Goal: Information Seeking & Learning: Learn about a topic

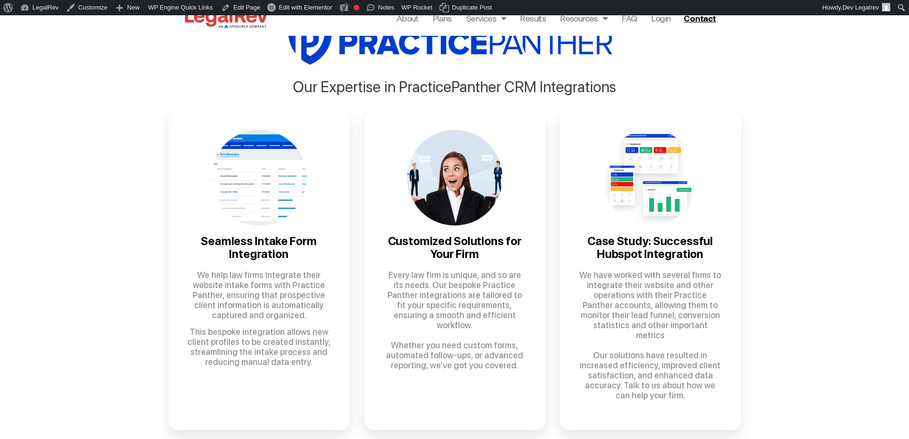
drag, startPoint x: 914, startPoint y: 41, endPoint x: 910, endPoint y: 125, distance: 84.6
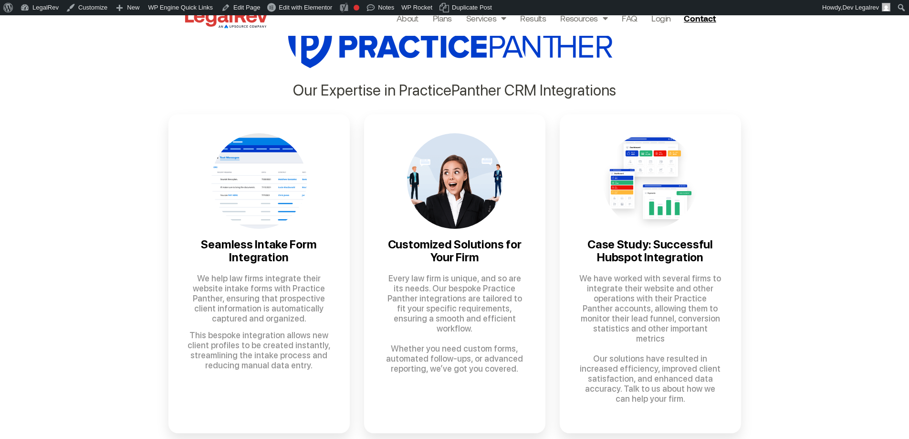
drag, startPoint x: 765, startPoint y: 271, endPoint x: 716, endPoint y: 251, distance: 52.3
click at [765, 270] on div "Our Expertise in PracticePanther CRM Integrations Seamless Intake Form Integrat…" at bounding box center [454, 224] width 909 height 464
click at [665, 246] on h3 "Case Study: Successful Hubspot Integration" at bounding box center [650, 250] width 143 height 25
click at [654, 251] on h3 "Case Study: Successful Hubspot Integration" at bounding box center [650, 250] width 143 height 25
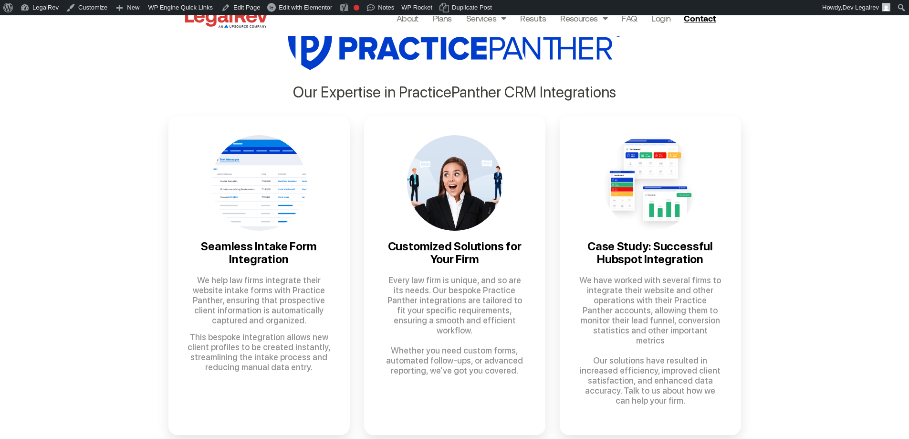
scroll to position [435, 0]
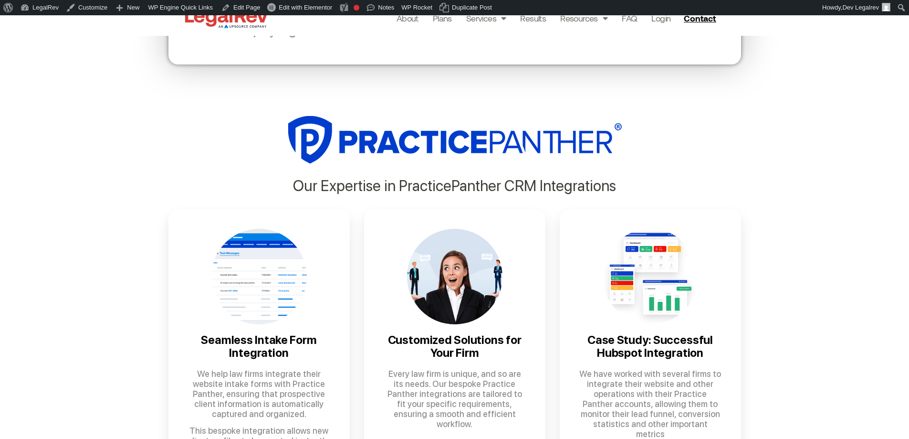
click at [759, 275] on div "Our Expertise in PracticePanther CRM Integrations Seamless Intake Form Integrat…" at bounding box center [454, 319] width 909 height 464
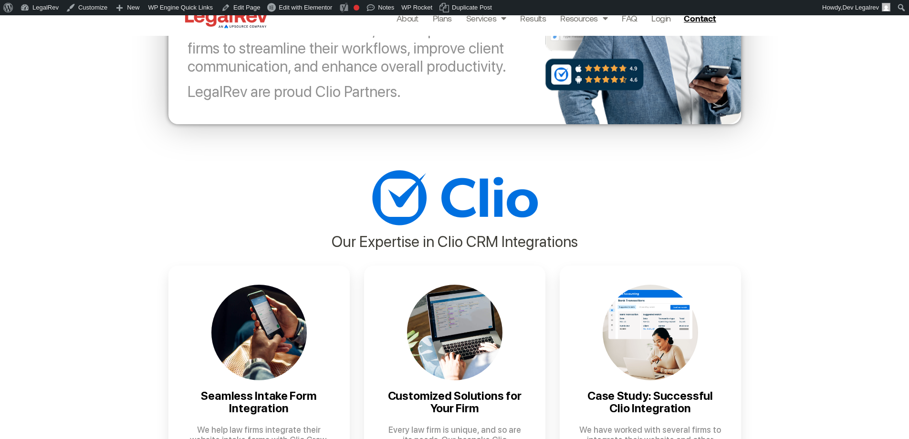
scroll to position [382, 0]
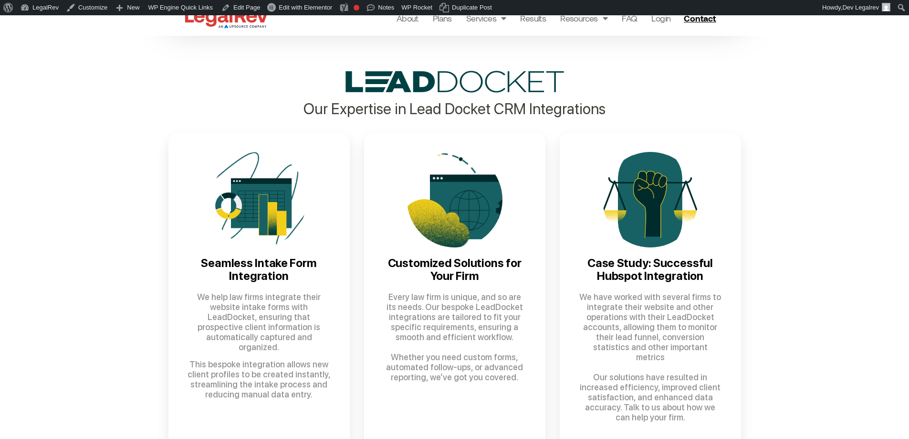
scroll to position [477, 0]
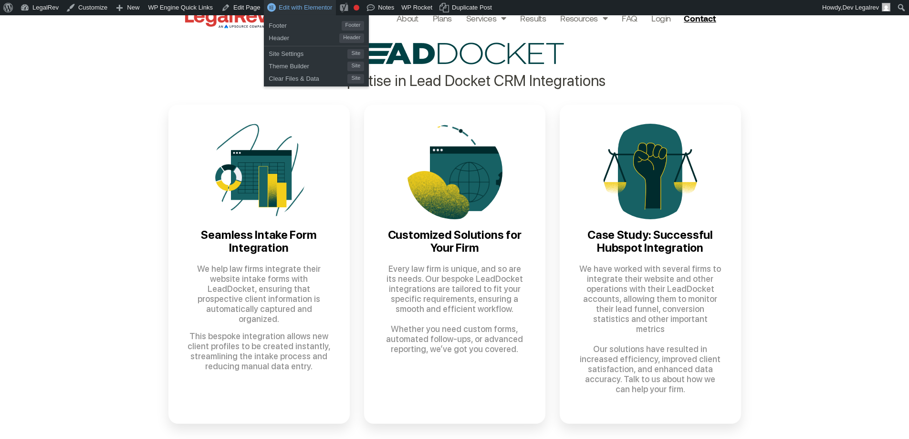
click at [296, 6] on span "Edit with Elementor" at bounding box center [305, 7] width 53 height 7
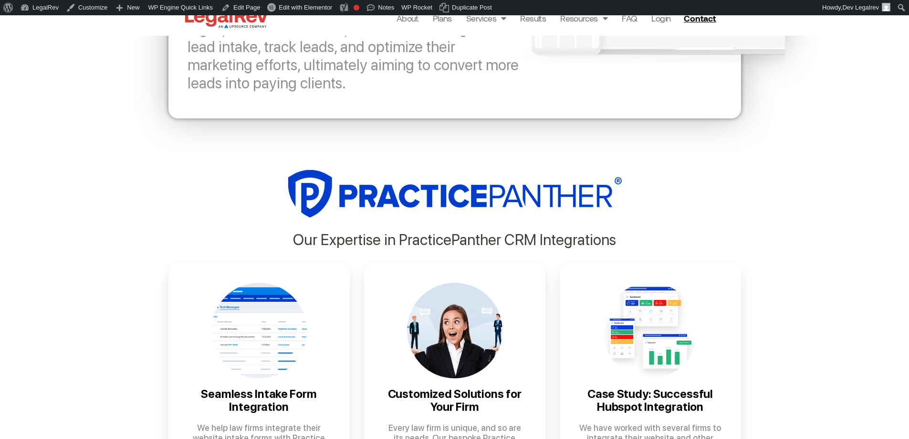
scroll to position [477, 0]
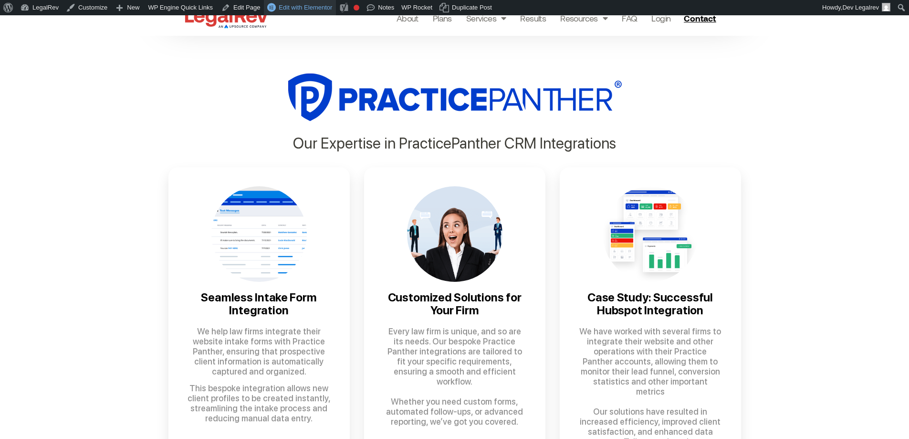
click at [310, 7] on span "Edit with Elementor" at bounding box center [305, 7] width 53 height 7
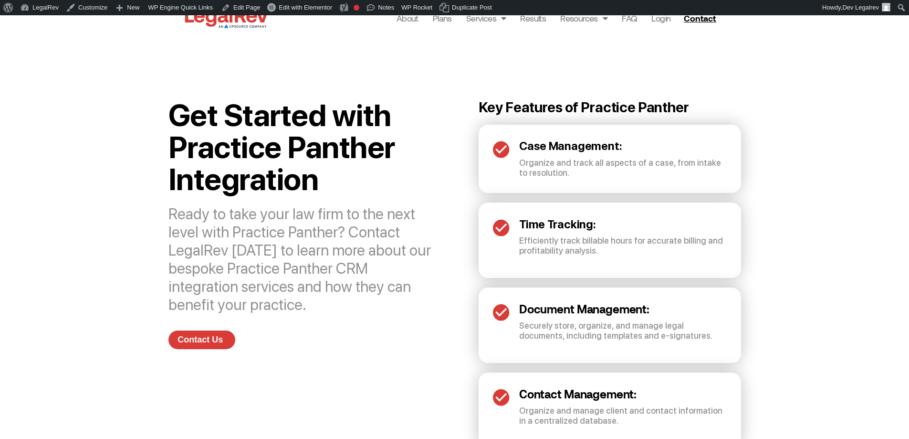
scroll to position [1575, 0]
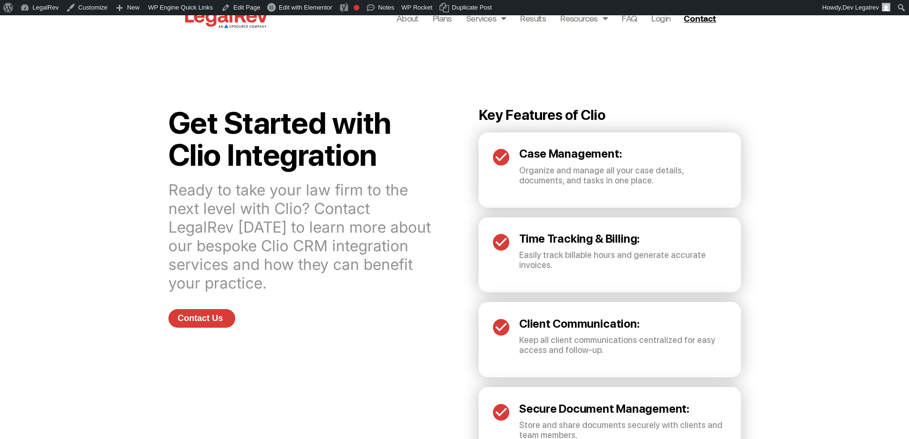
scroll to position [1575, 0]
